Goal: Transaction & Acquisition: Purchase product/service

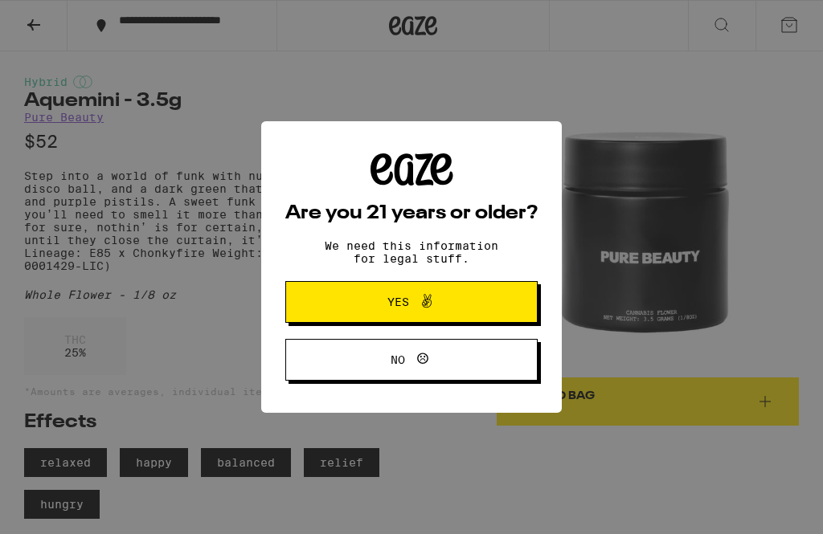
click at [437, 303] on span "Yes" at bounding box center [411, 302] width 122 height 21
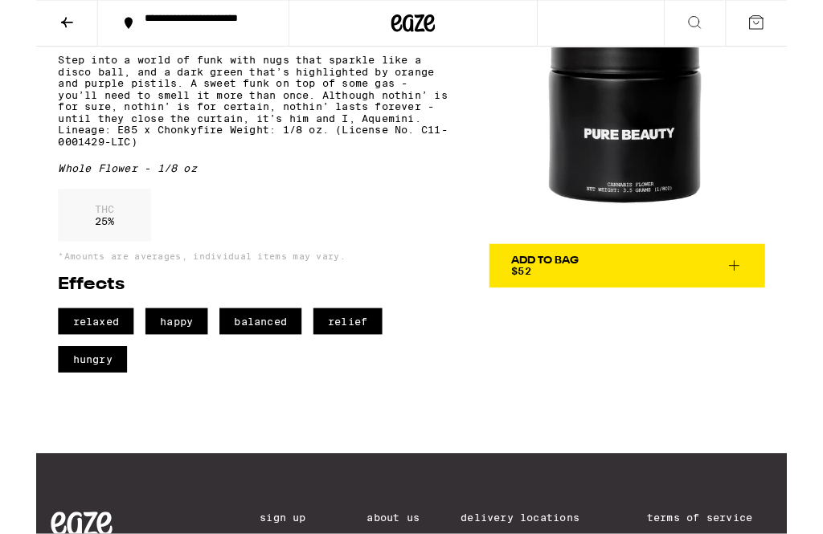
scroll to position [112, 0]
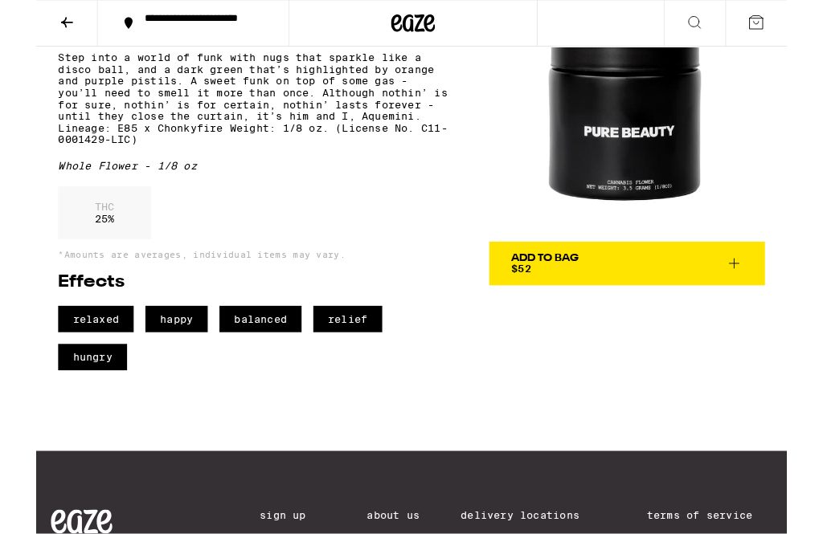
click at [255, 365] on span "balanced" at bounding box center [246, 350] width 90 height 29
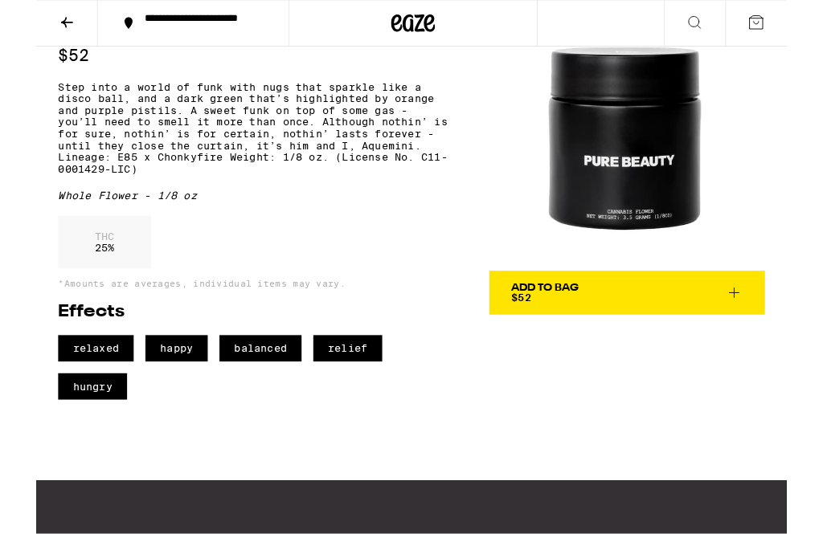
scroll to position [66, 0]
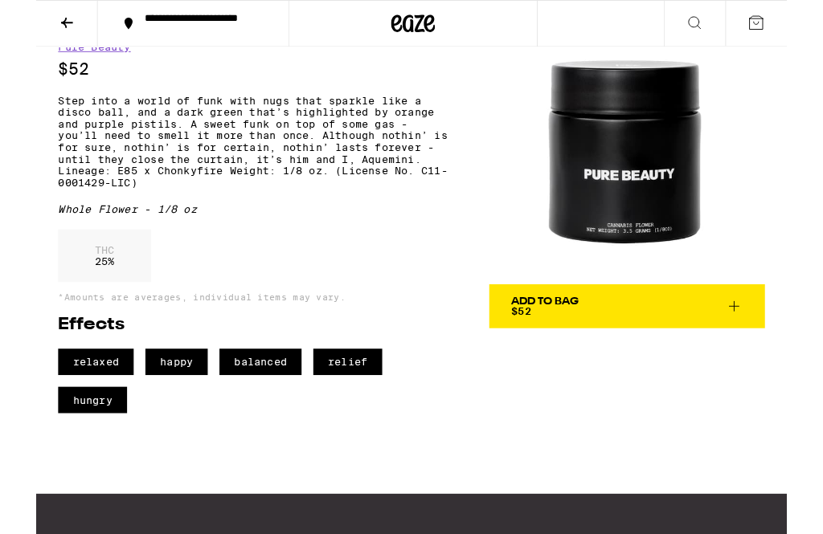
click at [32, 35] on button at bounding box center [33, 26] width 67 height 51
